Goal: Task Accomplishment & Management: Manage account settings

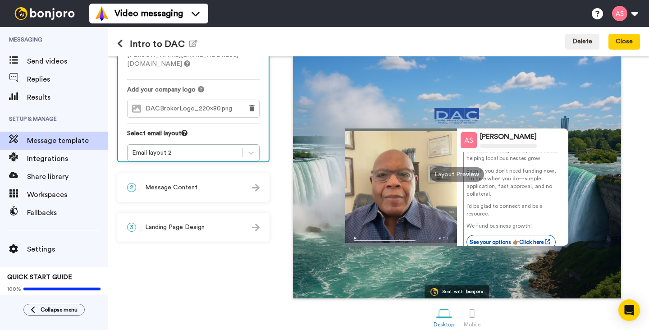
scroll to position [74, 0]
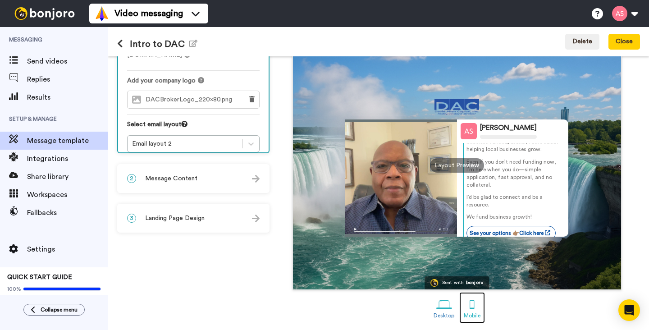
click at [474, 305] on div at bounding box center [472, 305] width 16 height 16
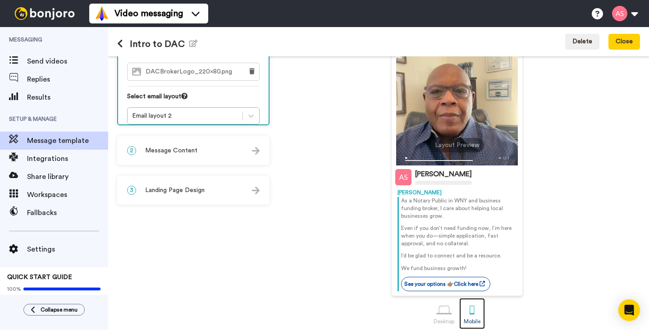
scroll to position [102, 0]
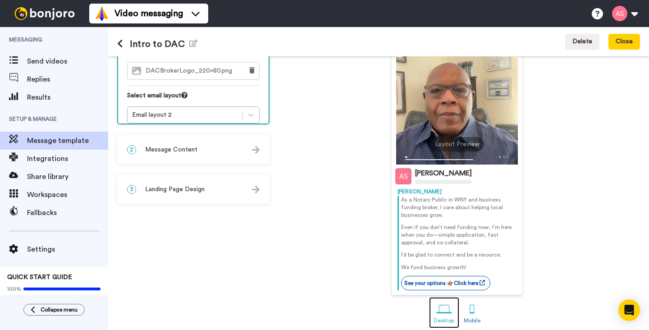
click at [439, 309] on div at bounding box center [444, 309] width 16 height 16
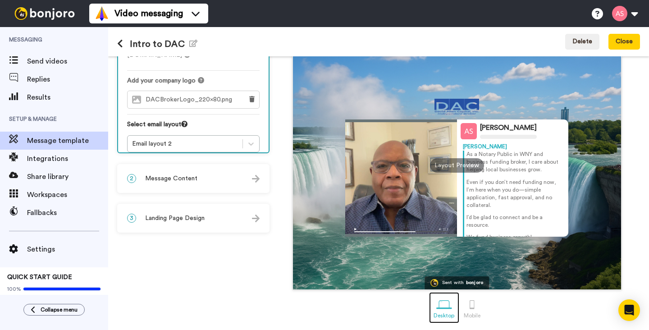
scroll to position [74, 0]
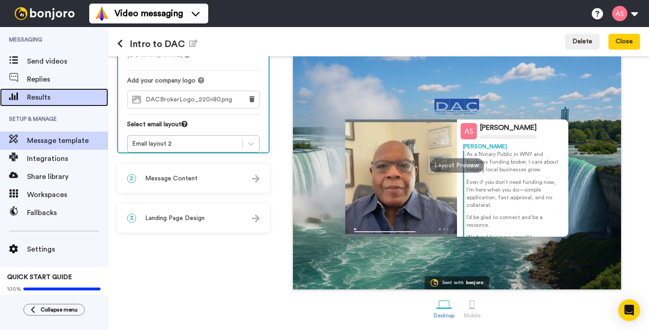
click at [46, 97] on span "Results" at bounding box center [67, 97] width 81 height 11
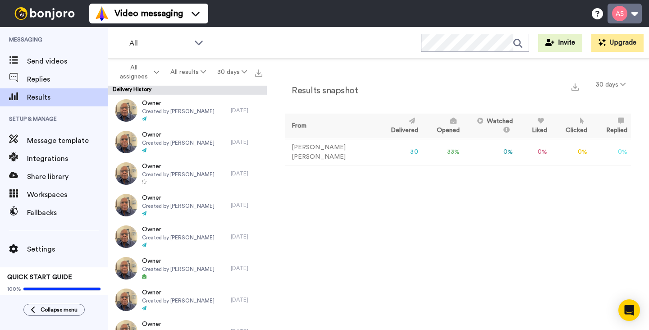
click at [634, 14] on button at bounding box center [624, 14] width 34 height 20
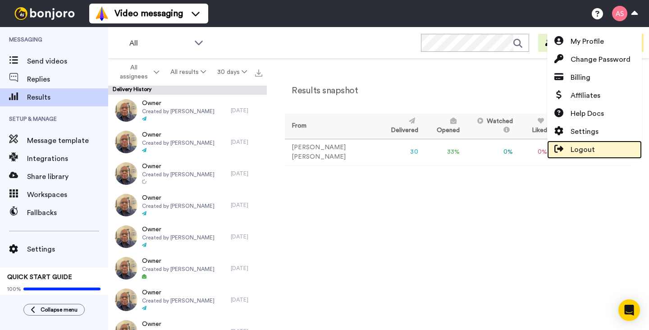
click at [585, 146] on span "Logout" at bounding box center [583, 149] width 24 height 11
